Goal: Task Accomplishment & Management: Manage account settings

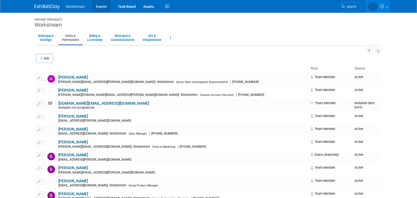
click at [99, 7] on link "Events" at bounding box center [101, 6] width 18 height 13
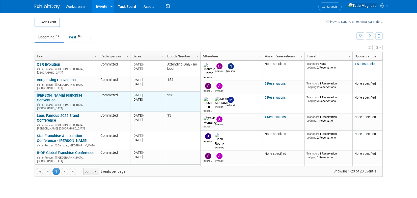
click at [66, 93] on link "[PERSON_NAME] Franchise Convention" at bounding box center [59, 97] width 45 height 9
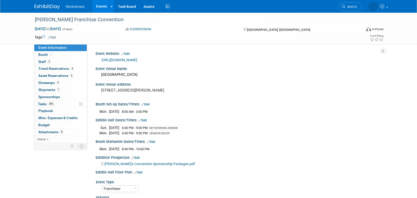
select select "Franchisor"
select select "Restaurant"
select select "No"
select select "[PERSON_NAME]"
